Goal: Task Accomplishment & Management: Use online tool/utility

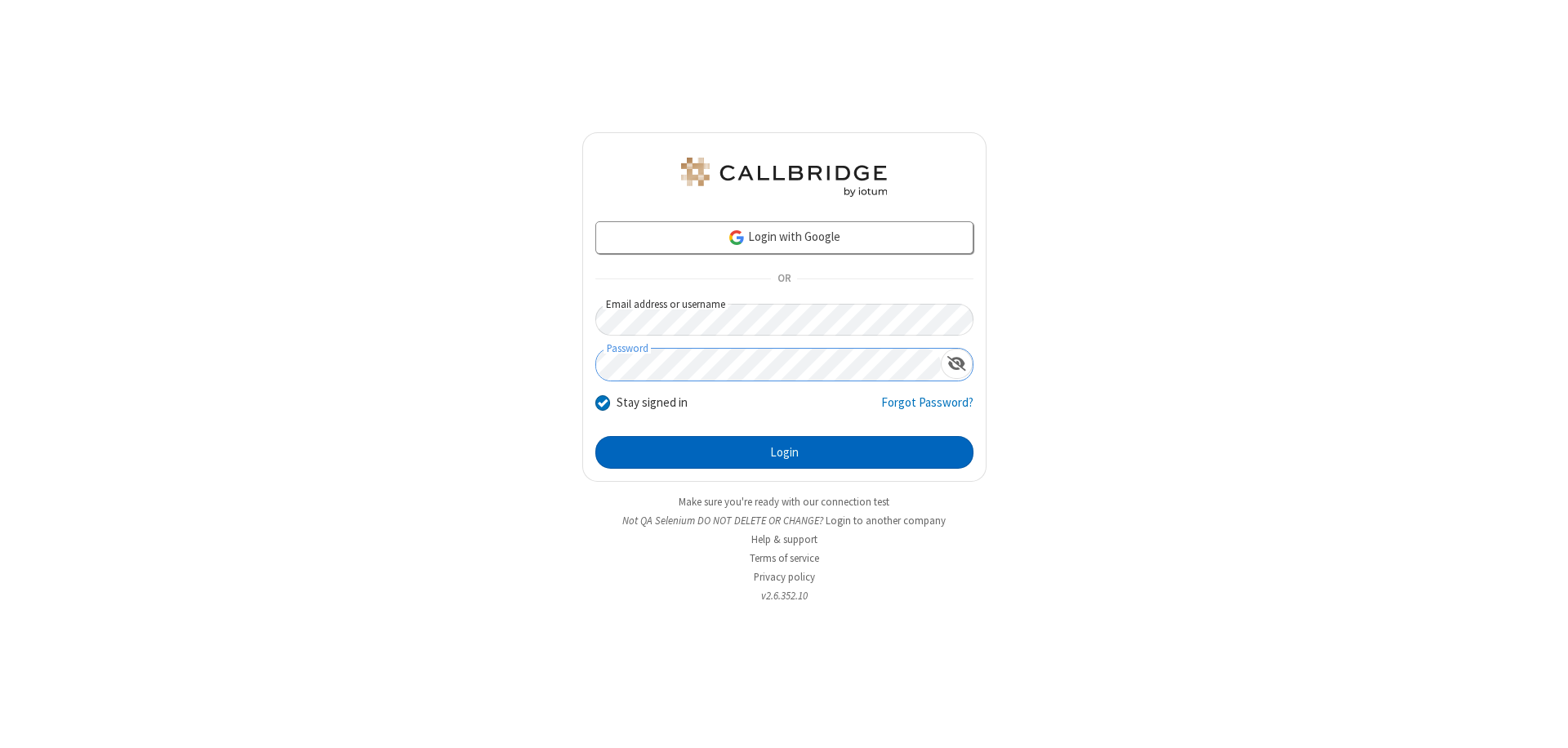
click at [784, 453] on button "Login" at bounding box center [784, 453] width 378 height 32
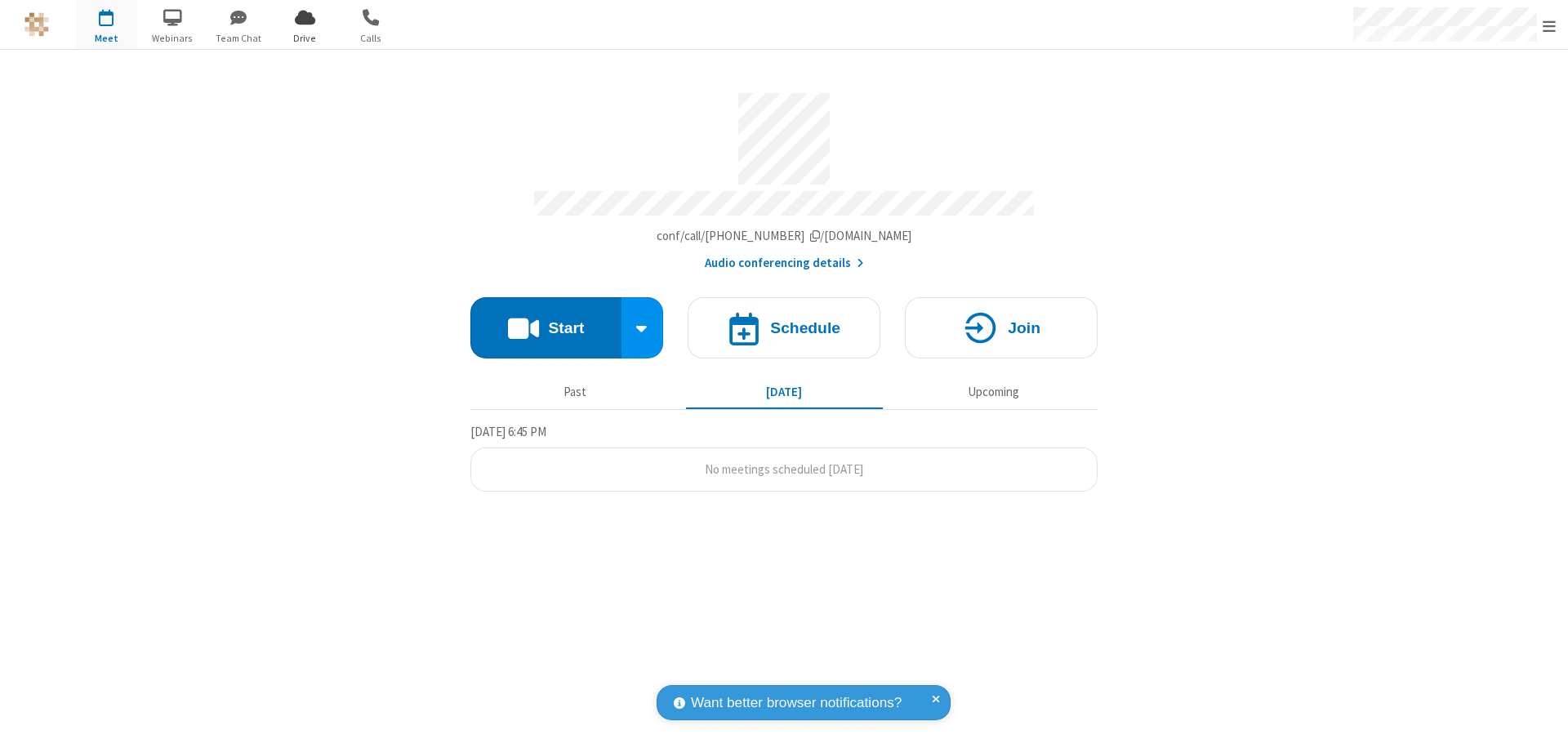
click at [1549, 25] on span "Open menu" at bounding box center [1549, 26] width 14 height 16
click at [304, 38] on span "Drive" at bounding box center [305, 38] width 61 height 14
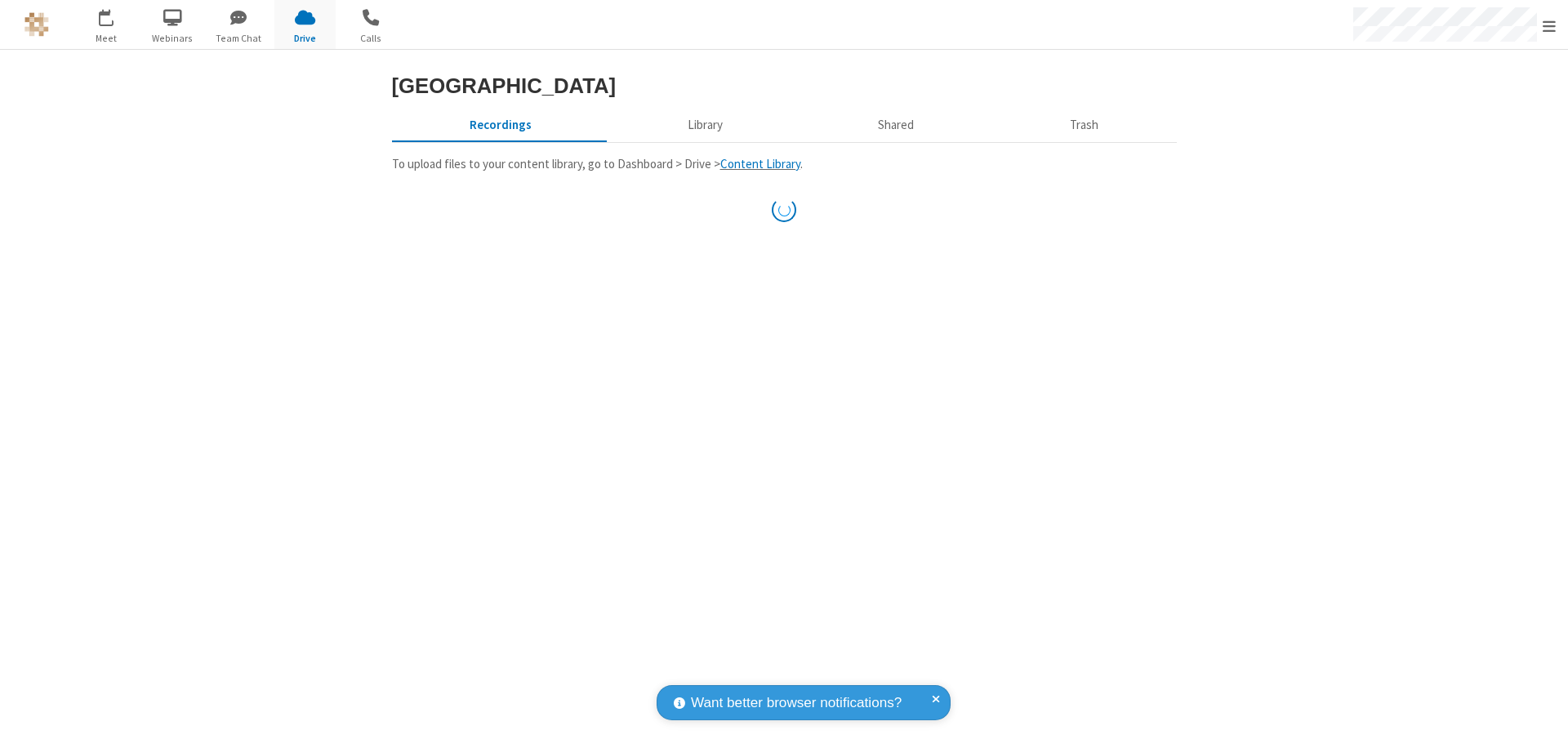
click at [702, 125] on button "Library" at bounding box center [705, 125] width 191 height 31
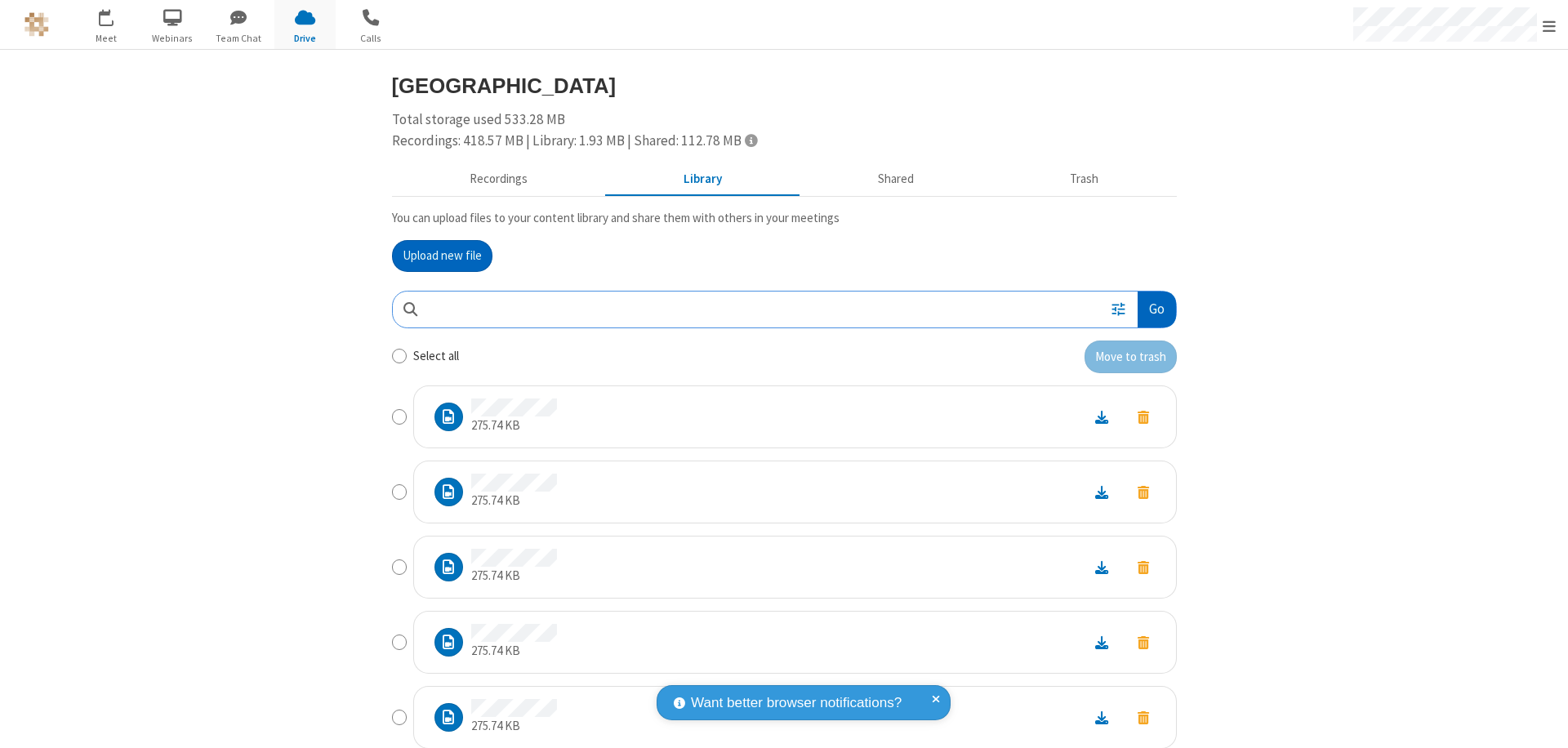
click at [1150, 309] on button "Go" at bounding box center [1157, 310] width 38 height 37
click at [442, 256] on button "Upload new file" at bounding box center [443, 257] width 101 height 32
